Goal: Find specific page/section: Find specific page/section

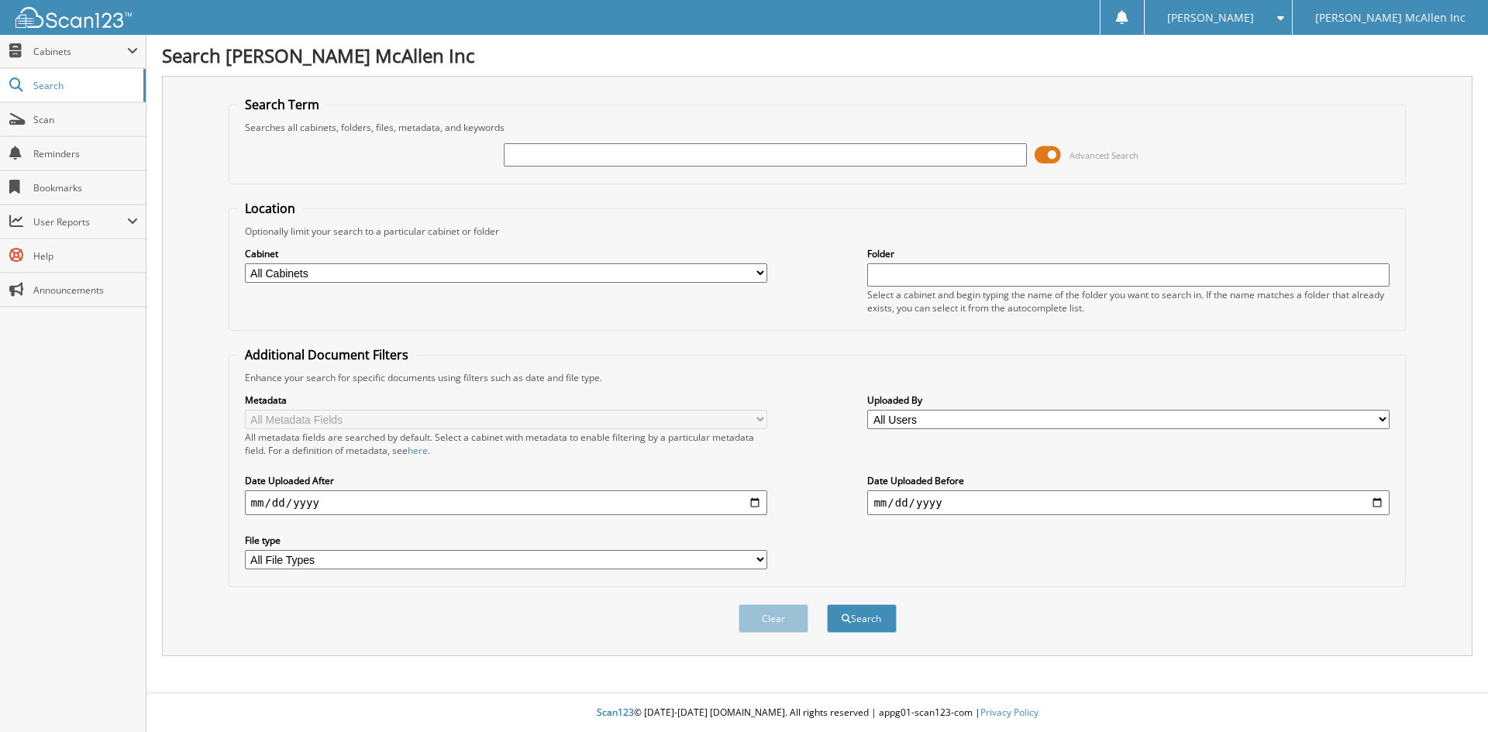
paste input "[US_VEHICLE_IDENTIFICATION_NUMBER]"
type input "[US_VEHICLE_IDENTIFICATION_NUMBER]"
click at [827, 604] on button "Search" at bounding box center [862, 618] width 70 height 29
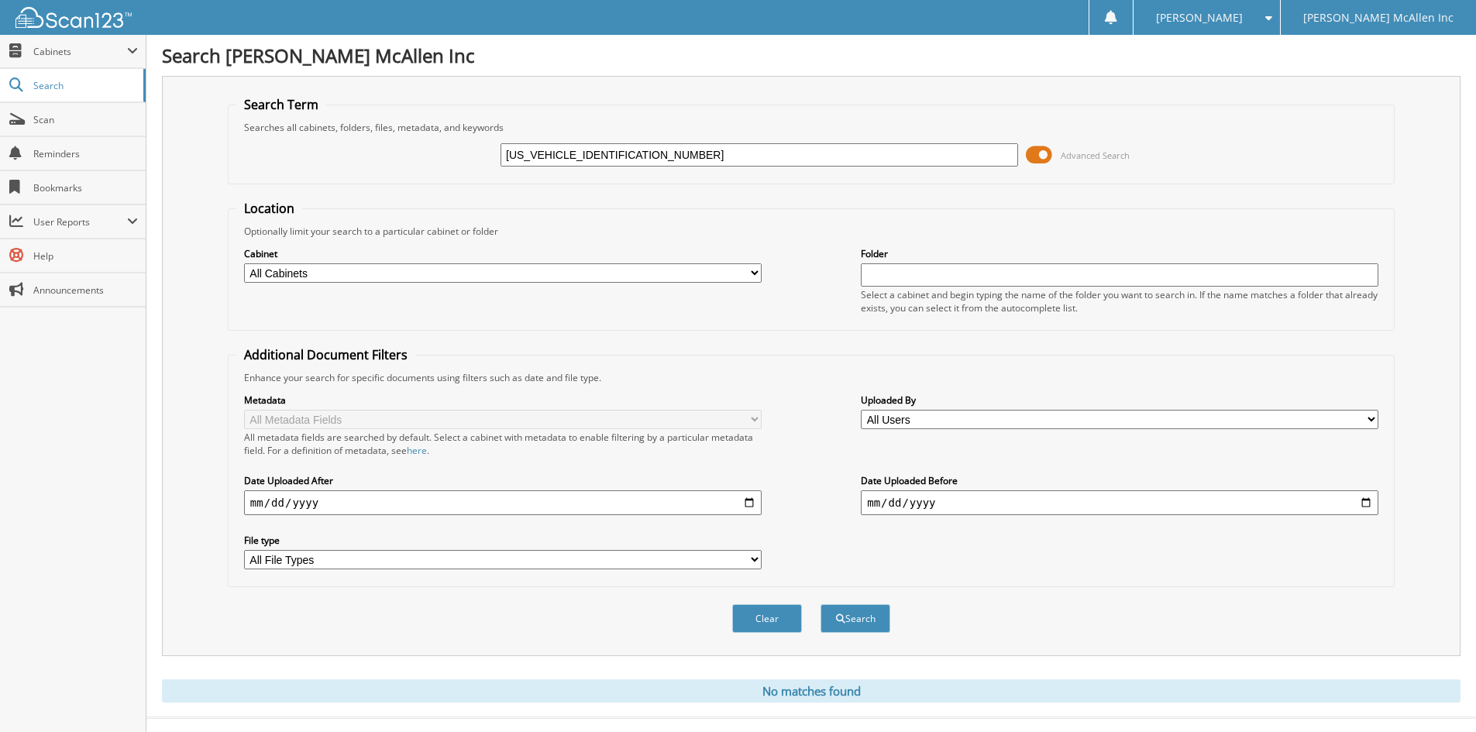
drag, startPoint x: 565, startPoint y: 151, endPoint x: 386, endPoint y: 160, distance: 179.2
click at [386, 160] on div "[US_VEHICLE_IDENTIFICATION_NUMBER] Advanced Search" at bounding box center [811, 155] width 1150 height 42
type input "HUB88660"
click at [821, 604] on button "Search" at bounding box center [856, 618] width 70 height 29
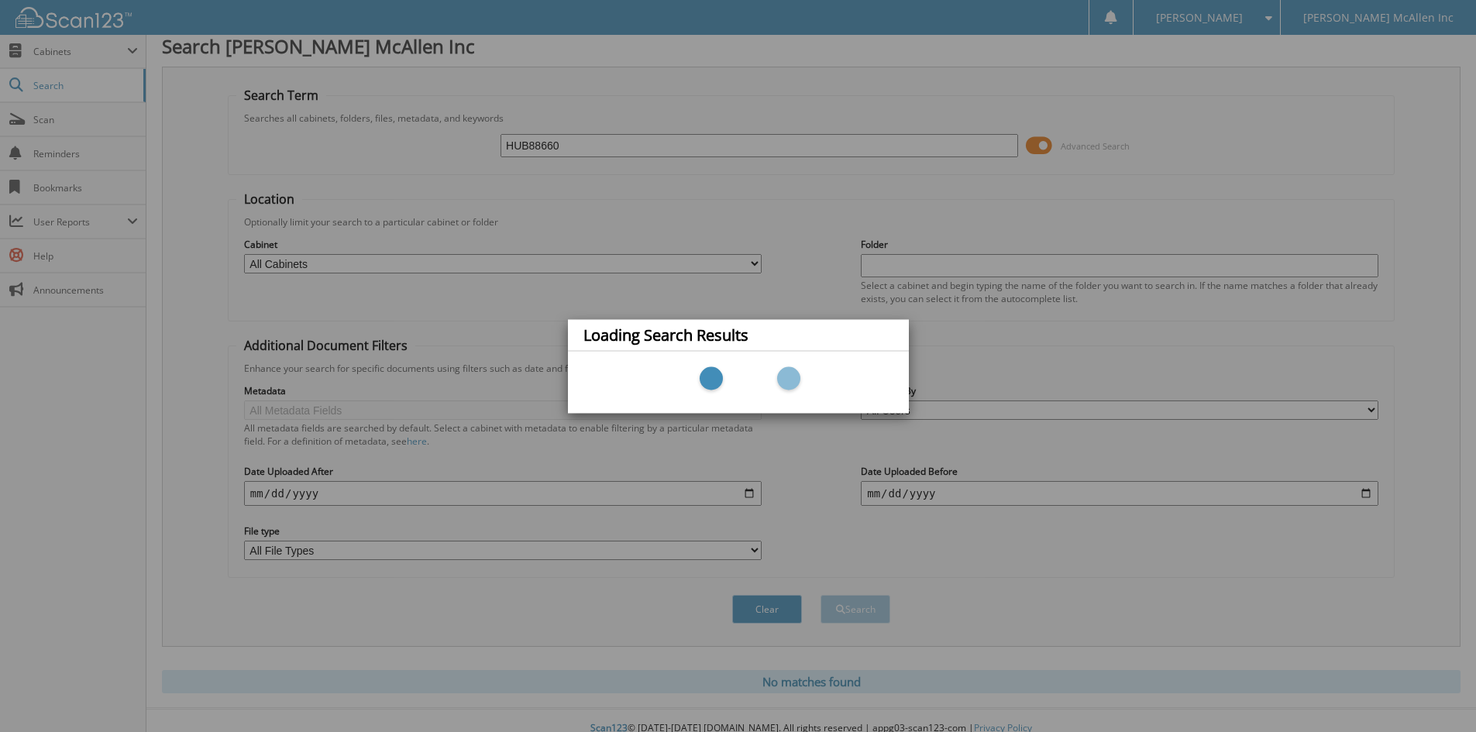
scroll to position [19, 0]
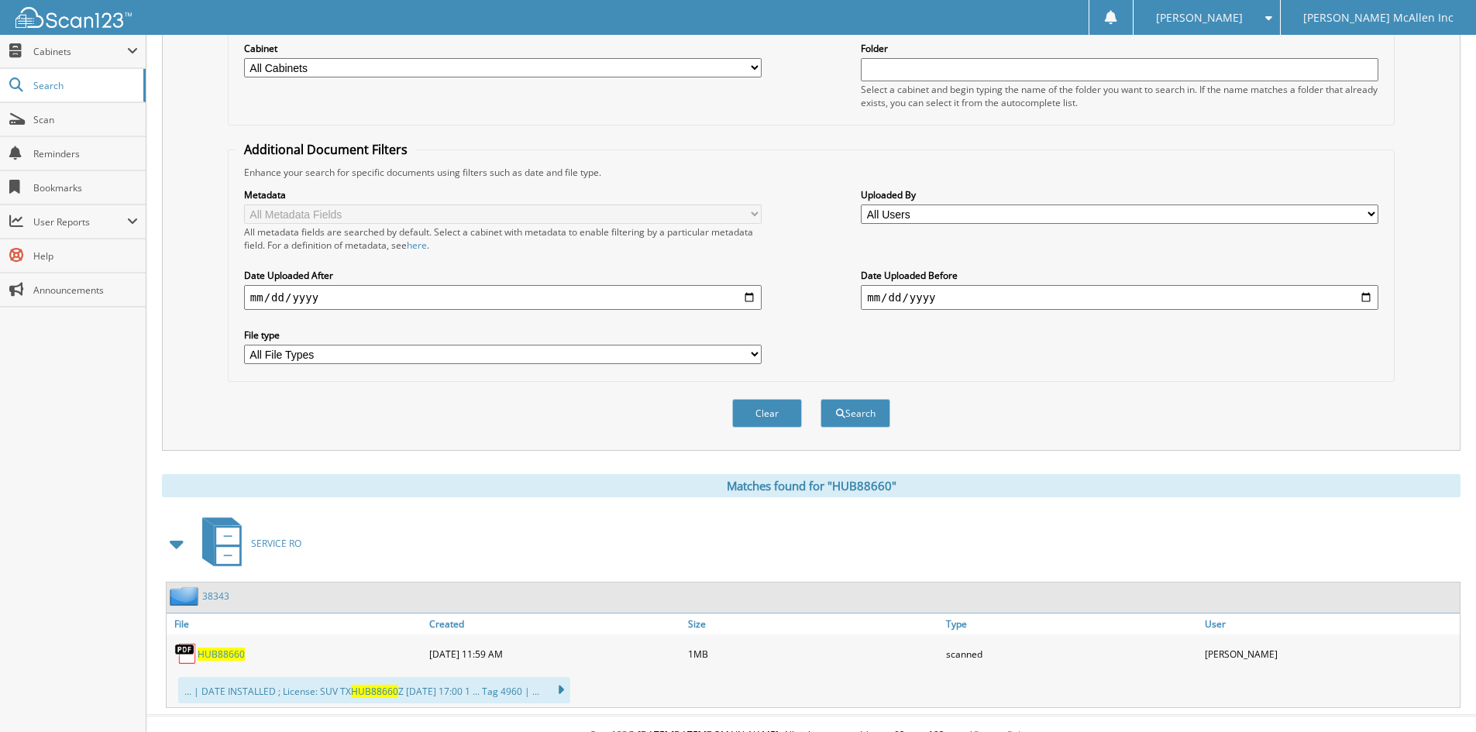
scroll to position [229, 0]
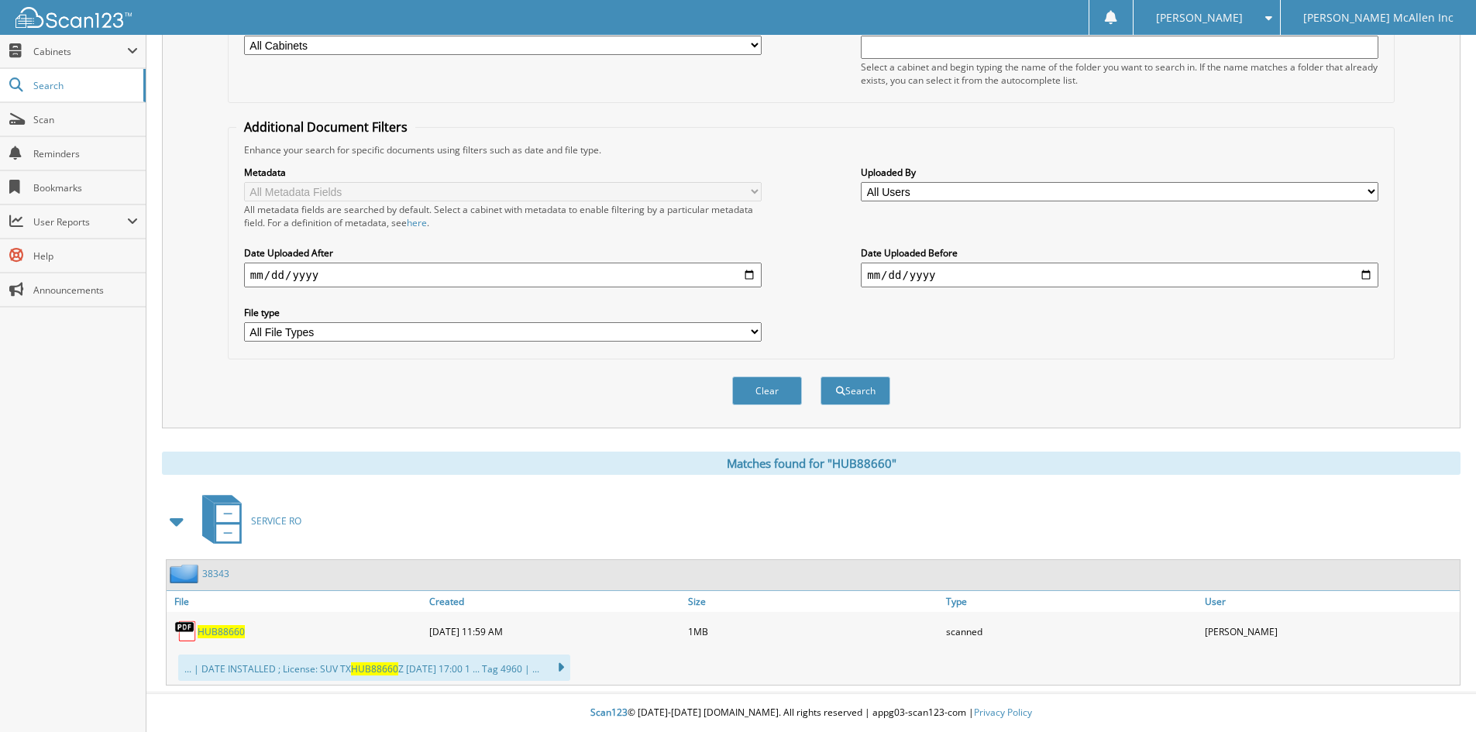
click at [215, 578] on link "38343" at bounding box center [215, 573] width 27 height 13
